Goal: Task Accomplishment & Management: Use online tool/utility

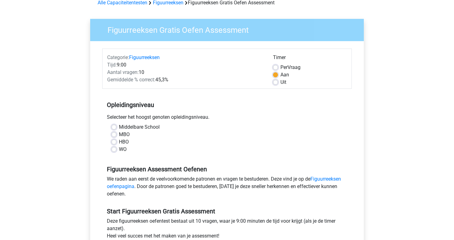
scroll to position [34, 0]
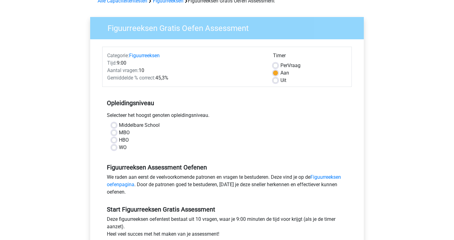
click at [119, 147] on label "WO" at bounding box center [123, 147] width 8 height 7
click at [115, 147] on input "WO" at bounding box center [113, 147] width 5 height 6
radio input "true"
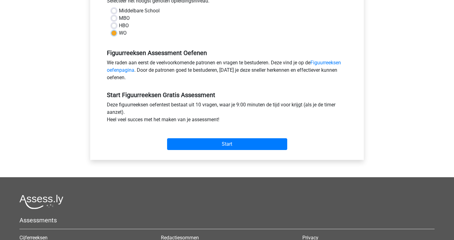
scroll to position [148, 0]
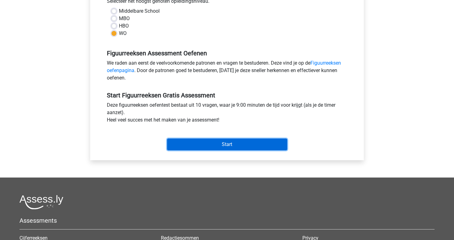
click at [194, 143] on input "Start" at bounding box center [227, 144] width 120 height 12
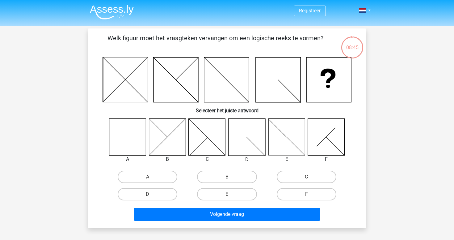
click at [140, 138] on icon at bounding box center [127, 136] width 37 height 37
click at [155, 174] on label "A" at bounding box center [148, 176] width 60 height 12
click at [152, 177] on input "A" at bounding box center [150, 179] width 4 height 4
radio input "true"
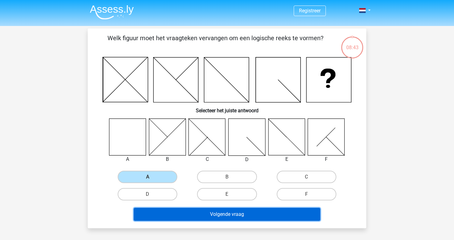
click at [174, 217] on button "Volgende vraag" at bounding box center [227, 213] width 187 height 13
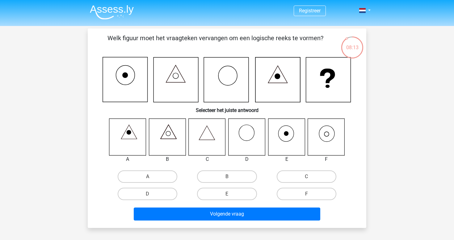
click at [325, 136] on icon at bounding box center [326, 136] width 37 height 37
click at [297, 188] on label "F" at bounding box center [307, 193] width 60 height 12
click at [306, 194] on input "F" at bounding box center [308, 196] width 4 height 4
radio input "true"
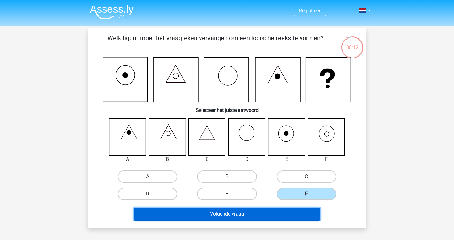
click at [284, 217] on button "Volgende vraag" at bounding box center [227, 213] width 187 height 13
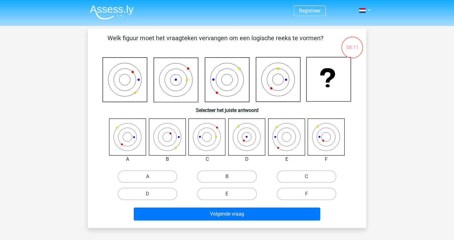
scroll to position [28, 0]
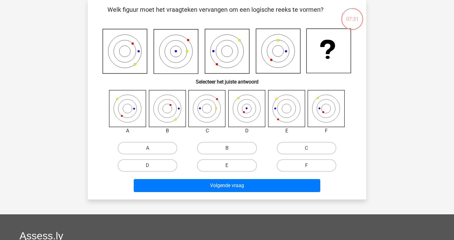
click at [205, 110] on icon at bounding box center [207, 108] width 37 height 37
click at [303, 144] on label "C" at bounding box center [307, 148] width 60 height 12
click at [306, 148] on input "C" at bounding box center [308, 150] width 4 height 4
radio input "true"
click at [257, 194] on div "Volgende vraag" at bounding box center [227, 186] width 238 height 15
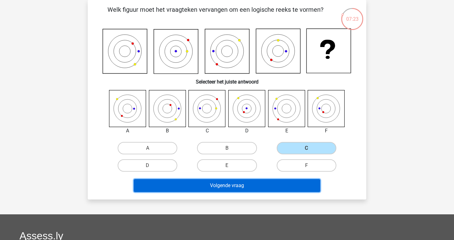
click at [255, 183] on button "Volgende vraag" at bounding box center [227, 185] width 187 height 13
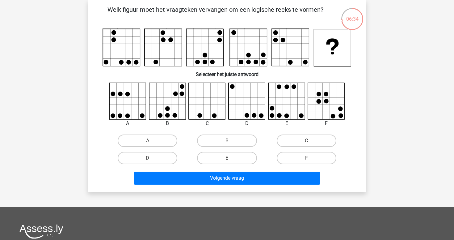
scroll to position [0, 0]
